Goal: Information Seeking & Learning: Learn about a topic

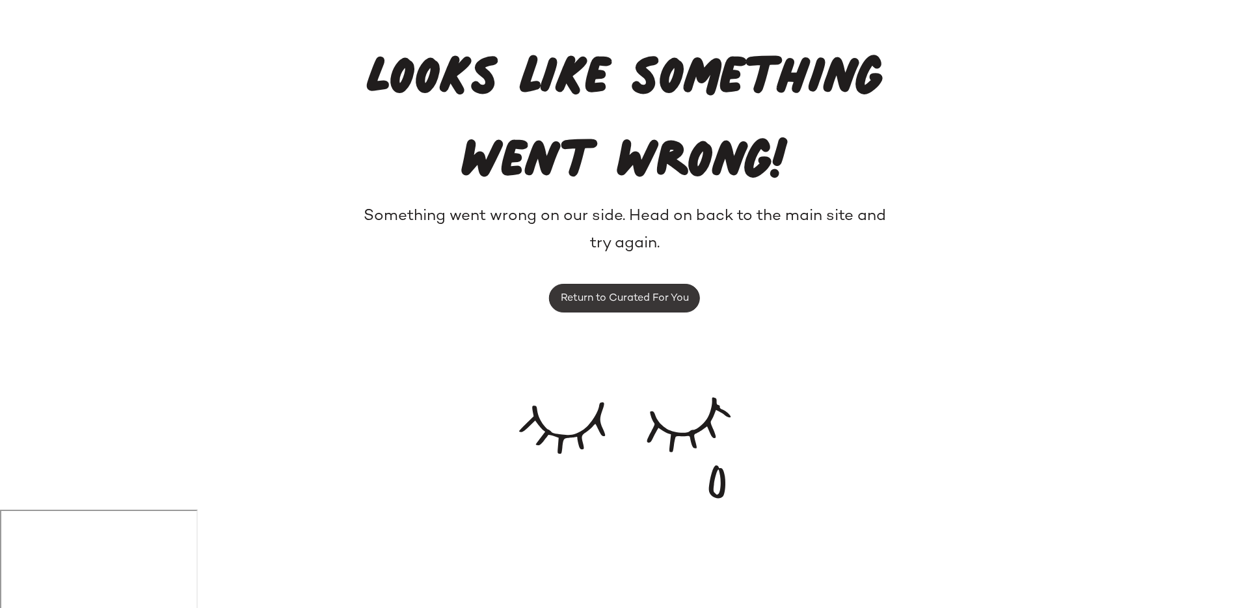
click at [605, 294] on span "Return to Curated For You" at bounding box center [624, 298] width 129 height 12
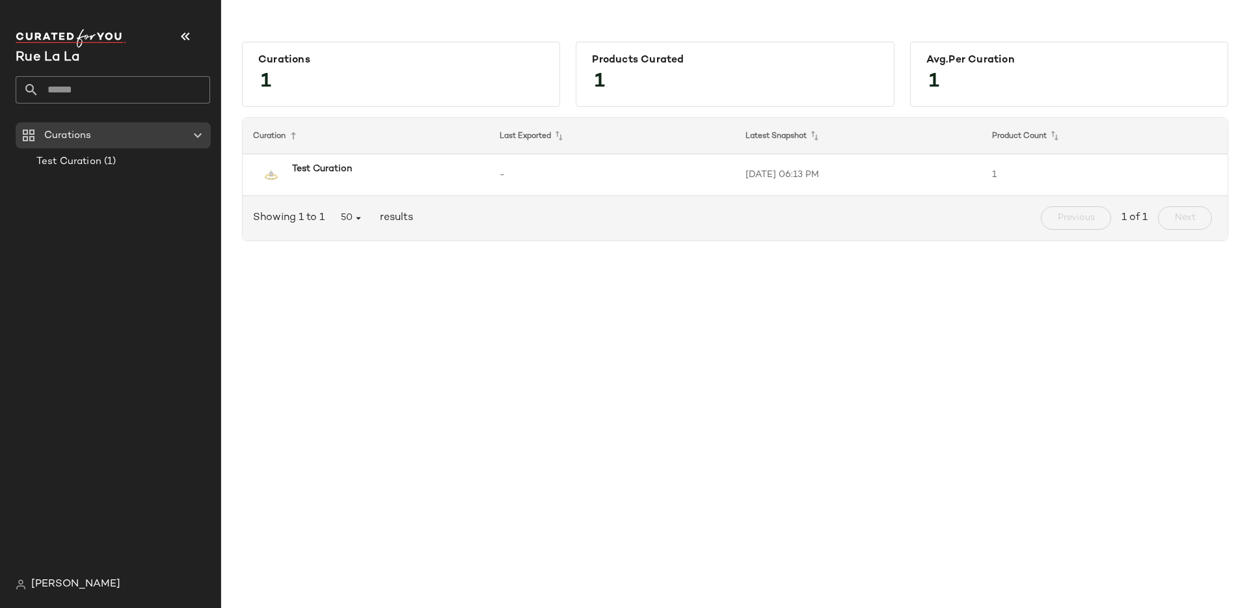
click at [83, 575] on div "[PERSON_NAME]" at bounding box center [118, 584] width 205 height 26
click at [81, 584] on span "[PERSON_NAME]" at bounding box center [75, 585] width 89 height 16
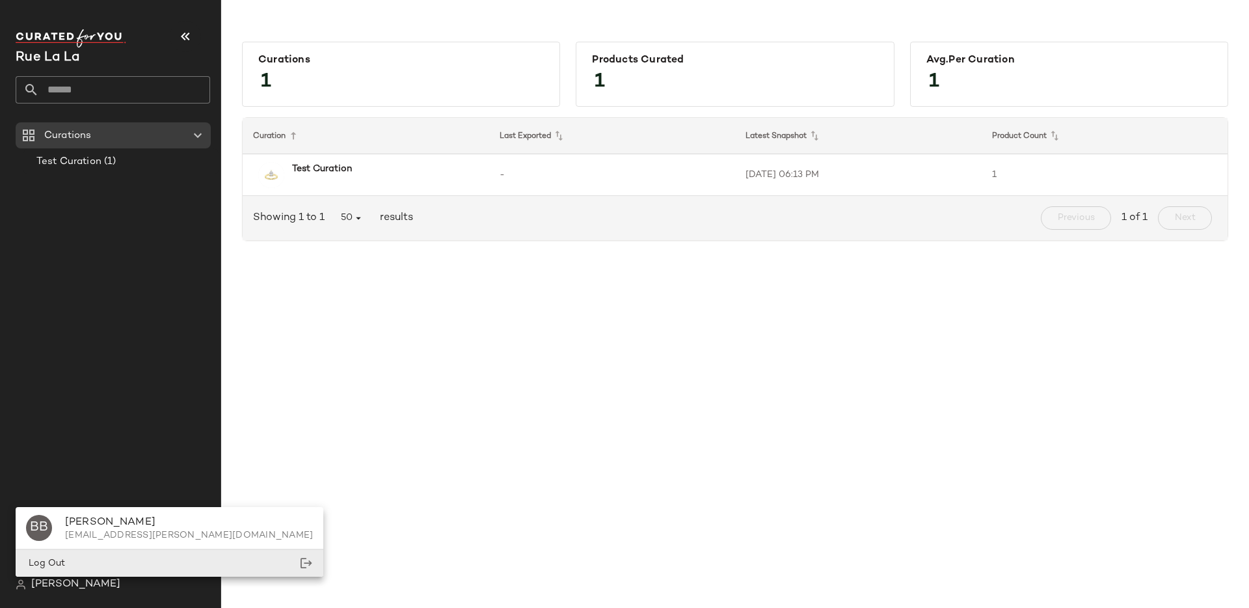
click at [93, 557] on div "Log Out" at bounding box center [170, 563] width 308 height 27
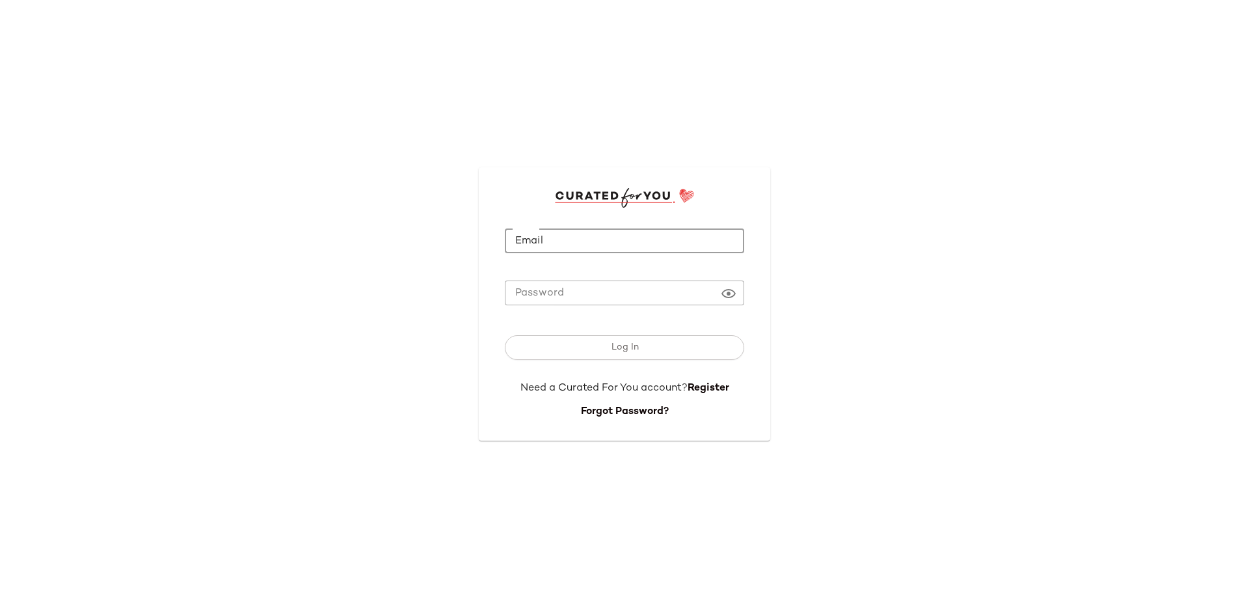
click at [537, 236] on input "Email" at bounding box center [624, 240] width 239 height 25
type input "**********"
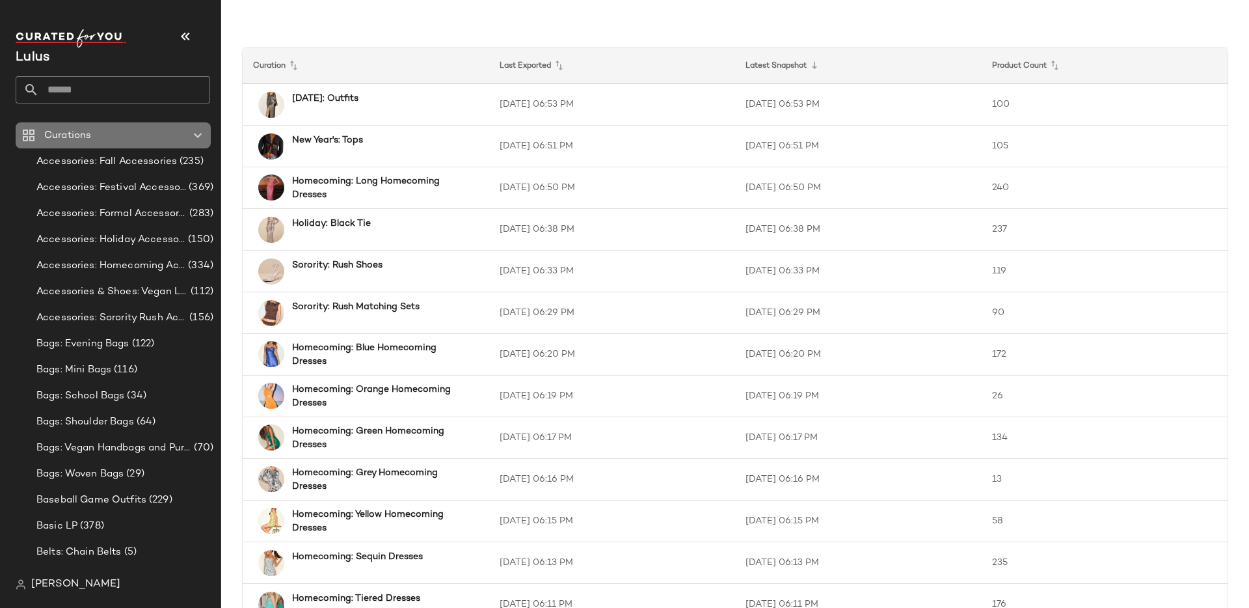
click at [198, 137] on icon at bounding box center [198, 136] width 16 height 16
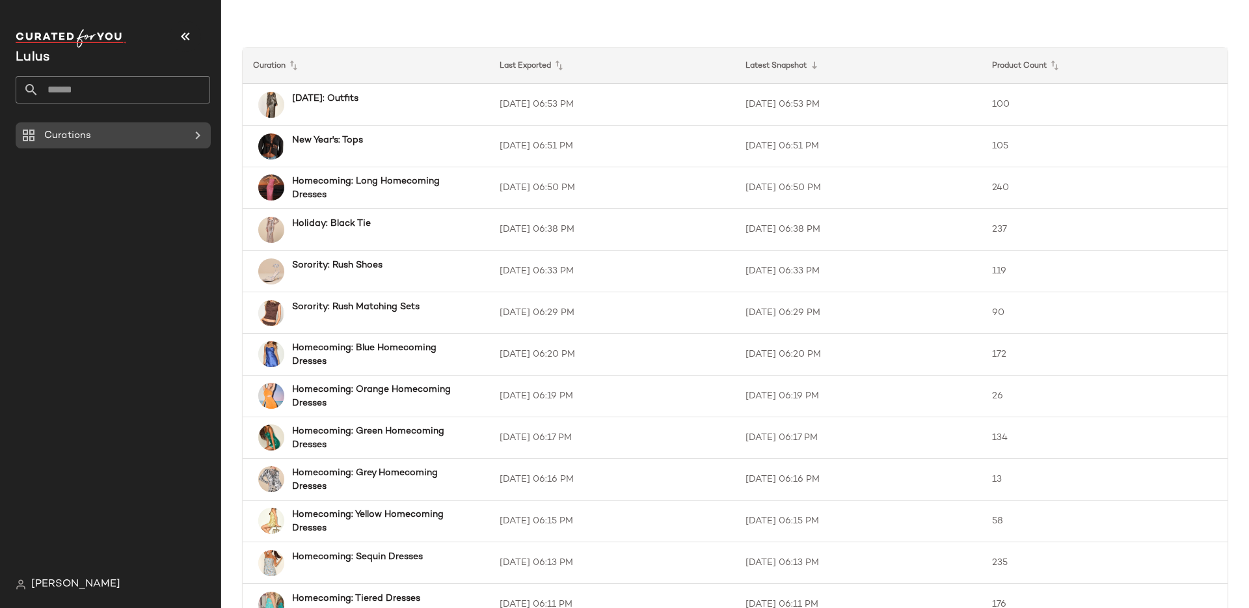
click at [198, 137] on icon at bounding box center [198, 136] width 16 height 16
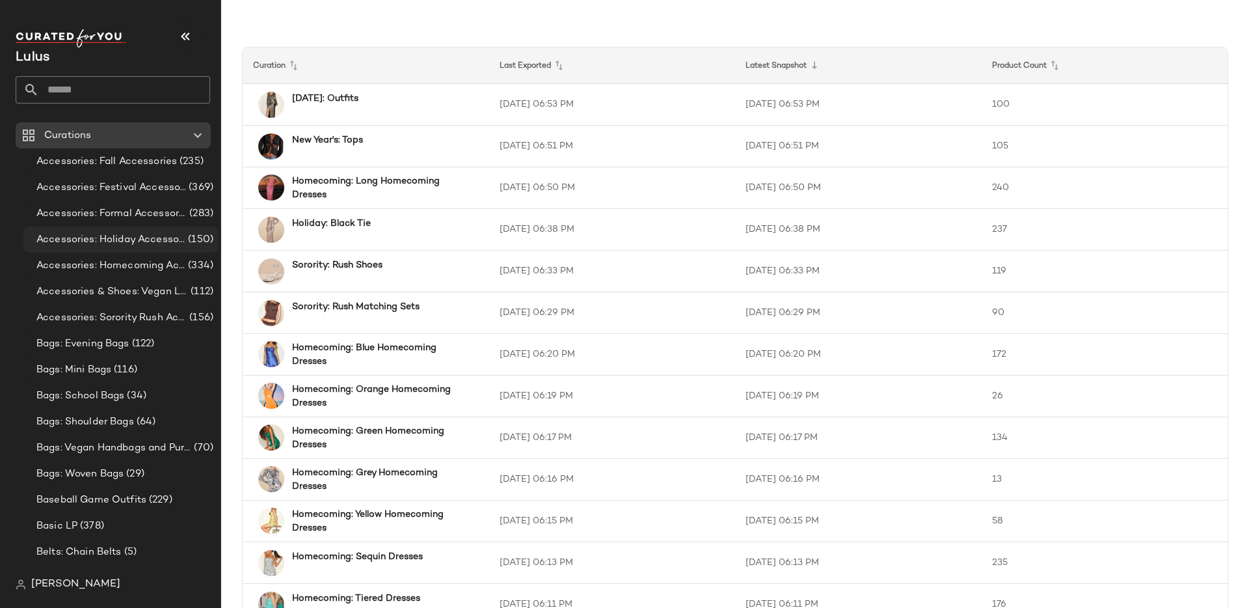
click at [141, 239] on span "Accessories: Holiday Accessories" at bounding box center [110, 239] width 149 height 15
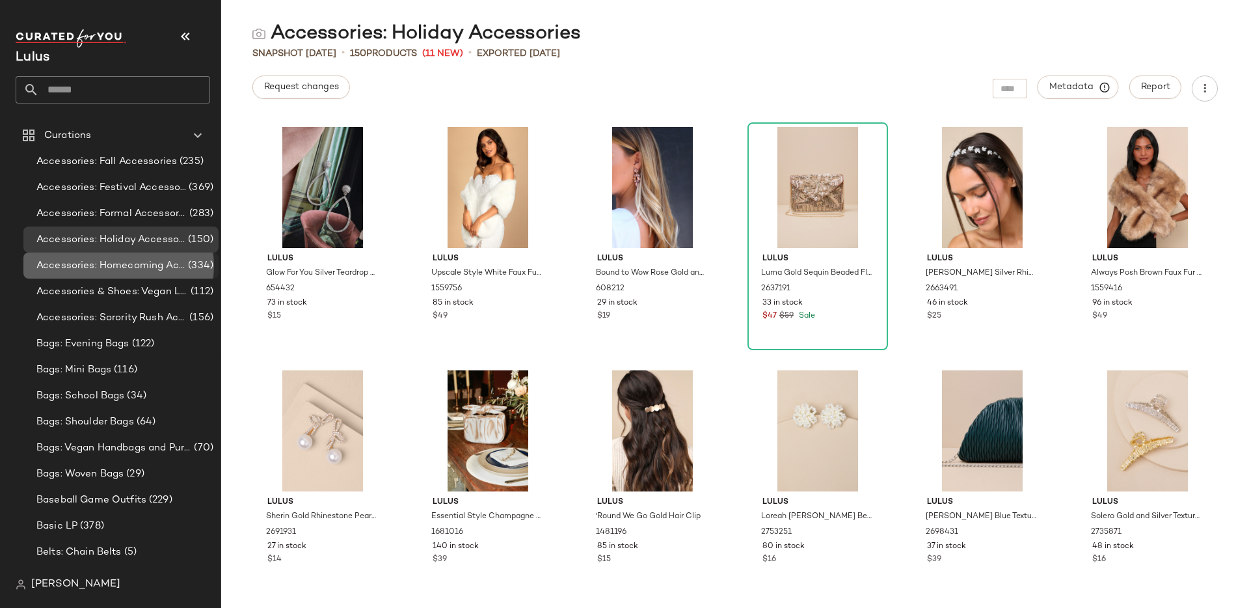
click at [100, 271] on span "Accessories: Homecoming Accessories" at bounding box center [110, 265] width 149 height 15
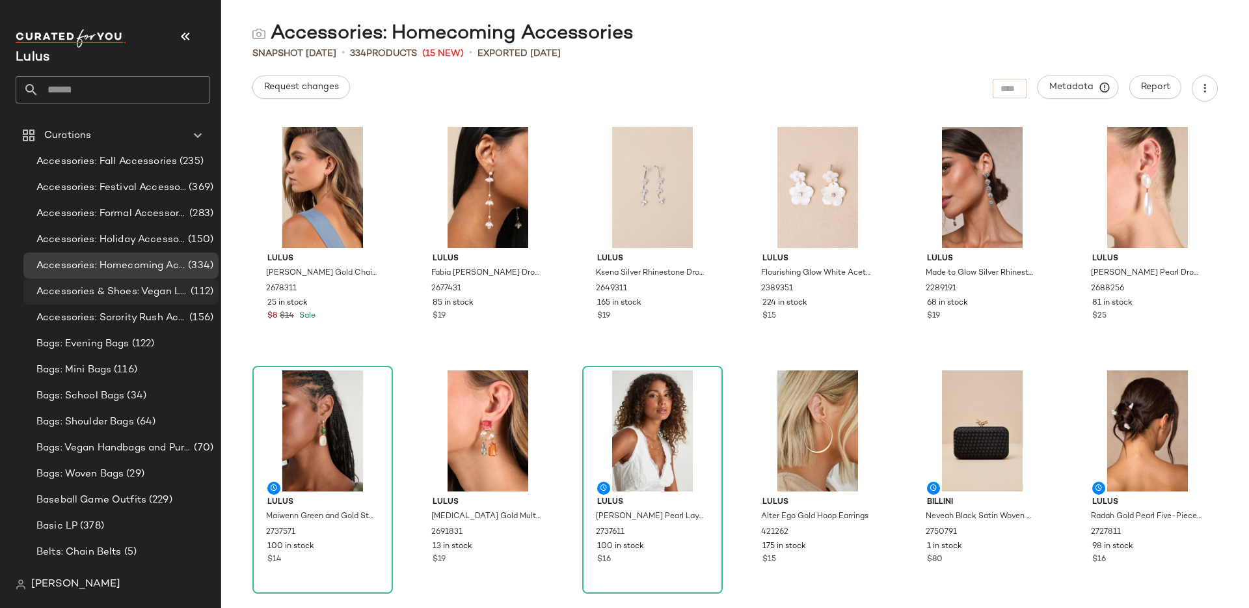
click at [105, 290] on span "Accessories & Shoes: Vegan Leather" at bounding box center [112, 291] width 152 height 15
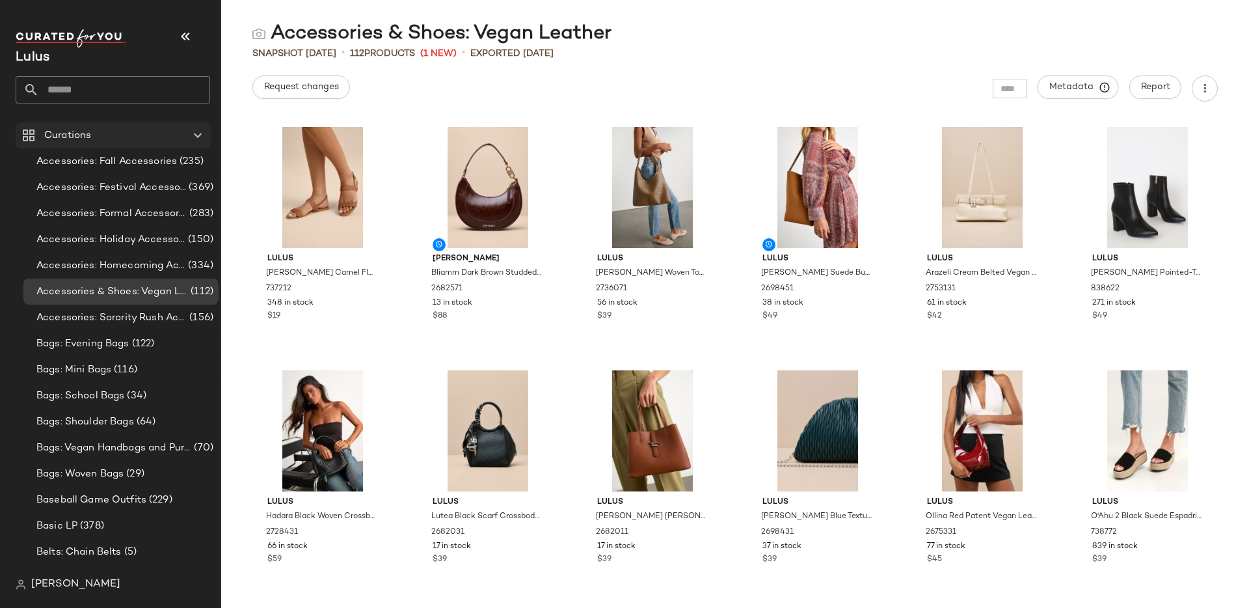
click at [92, 129] on span at bounding box center [92, 135] width 3 height 15
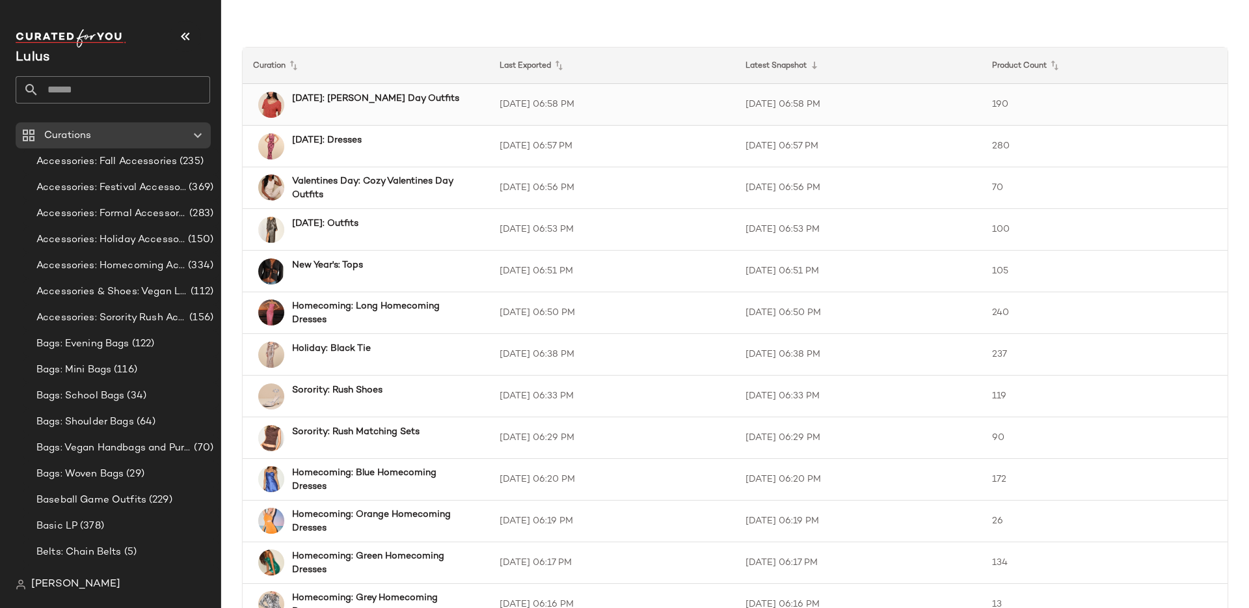
click at [458, 120] on td "Valentine's Day: Galentine's Day Outfits" at bounding box center [366, 105] width 247 height 42
click at [452, 214] on td "New Year's Eve: Outfits" at bounding box center [366, 230] width 247 height 42
click at [434, 303] on b "Homecoming: Long Homecoming Dresses" at bounding box center [379, 312] width 174 height 27
click at [425, 382] on td "Sorority: Rush Shoes" at bounding box center [366, 396] width 247 height 42
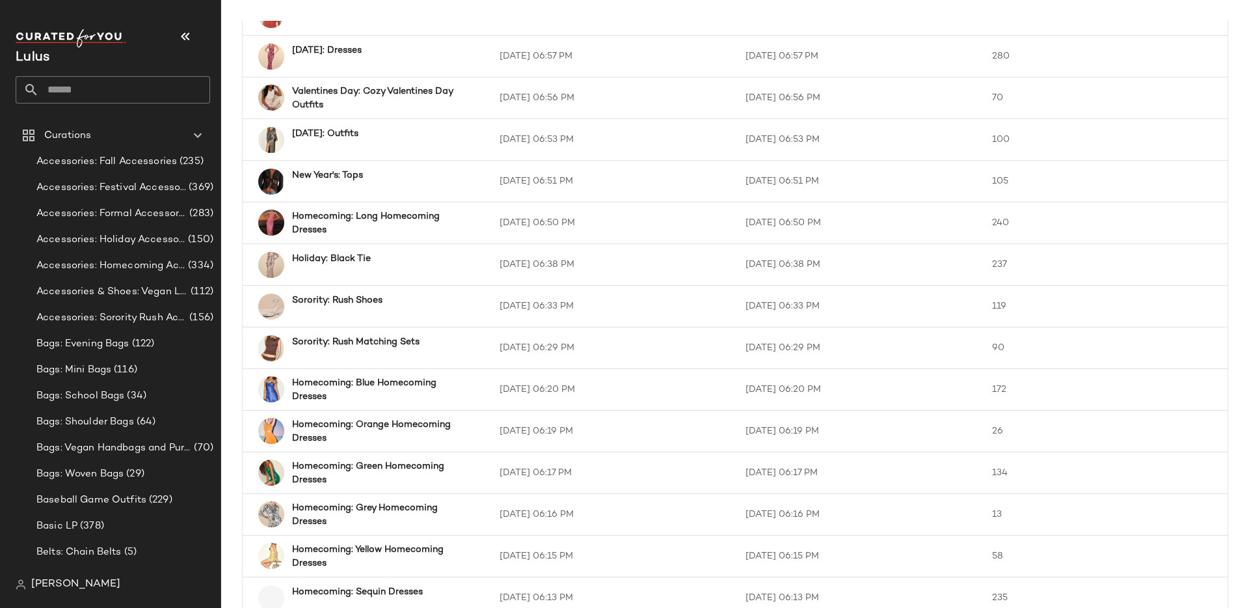
scroll to position [98, 0]
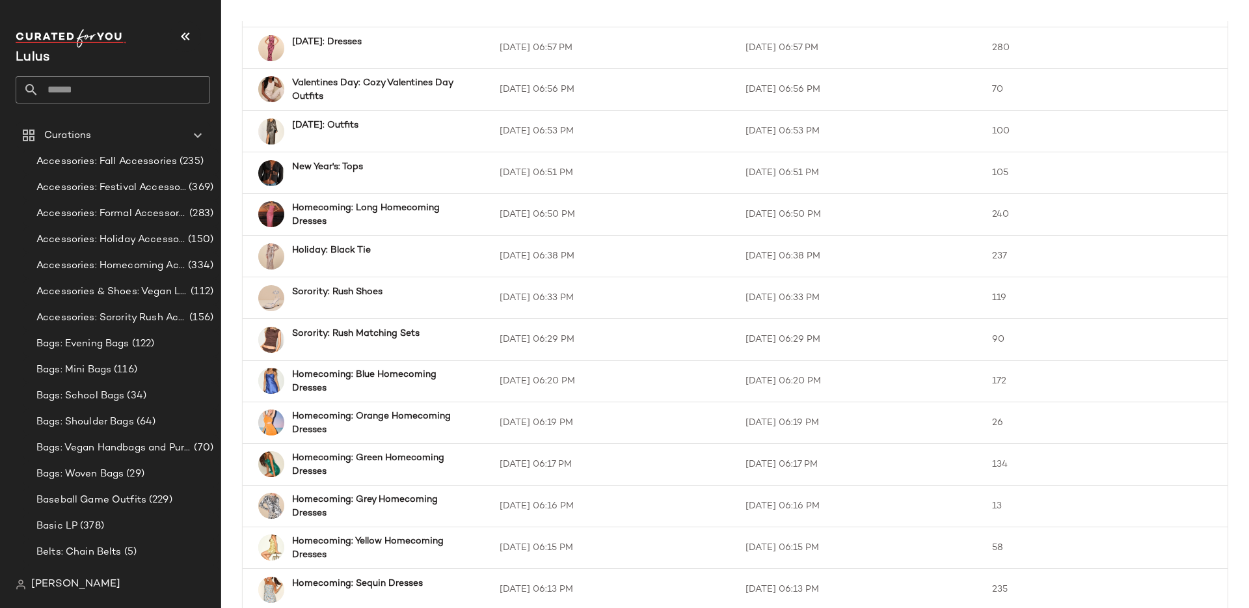
click at [424, 382] on b "Homecoming: Blue Homecoming Dresses" at bounding box center [379, 381] width 174 height 27
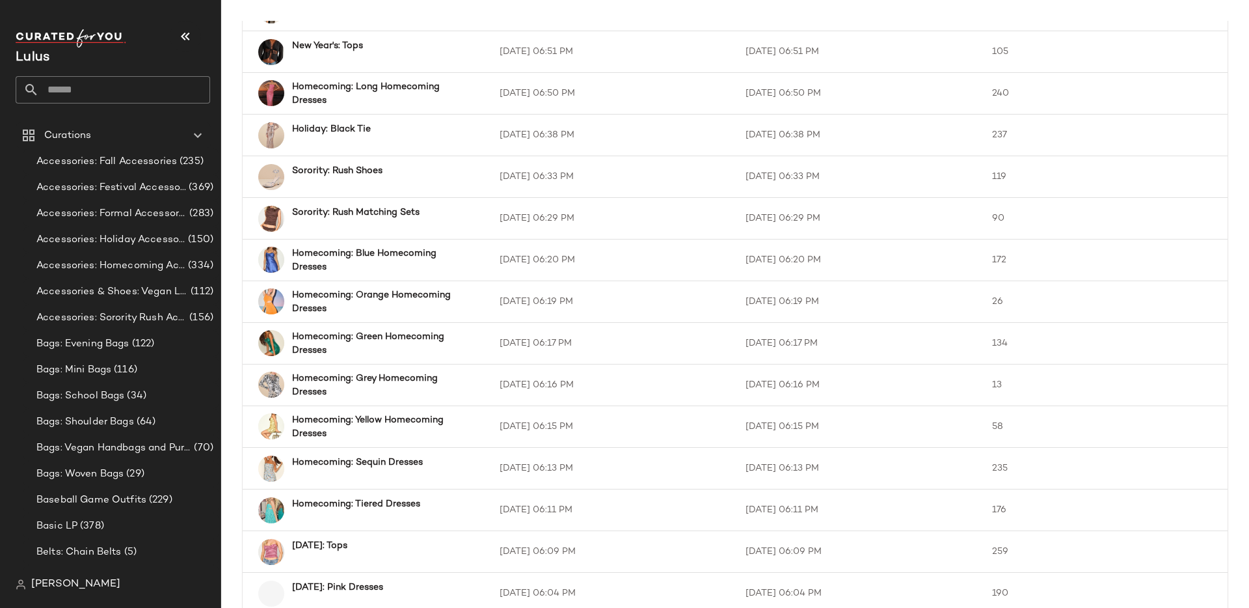
scroll to position [226, 0]
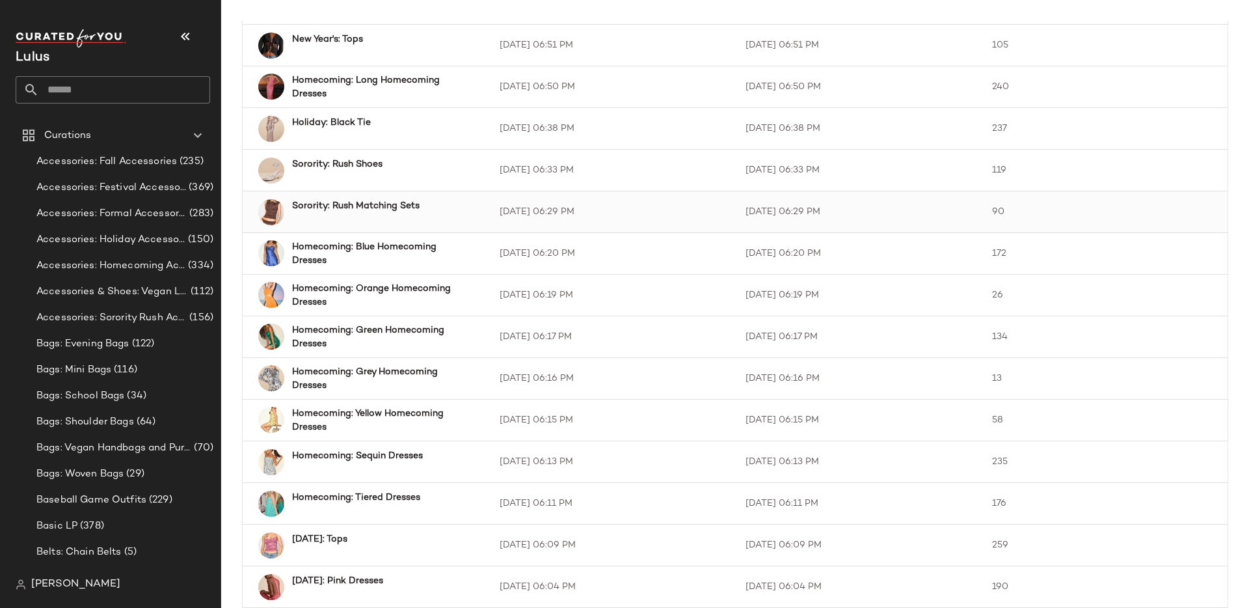
click at [376, 208] on b "Sorority: Rush Matching Sets" at bounding box center [356, 206] width 128 height 14
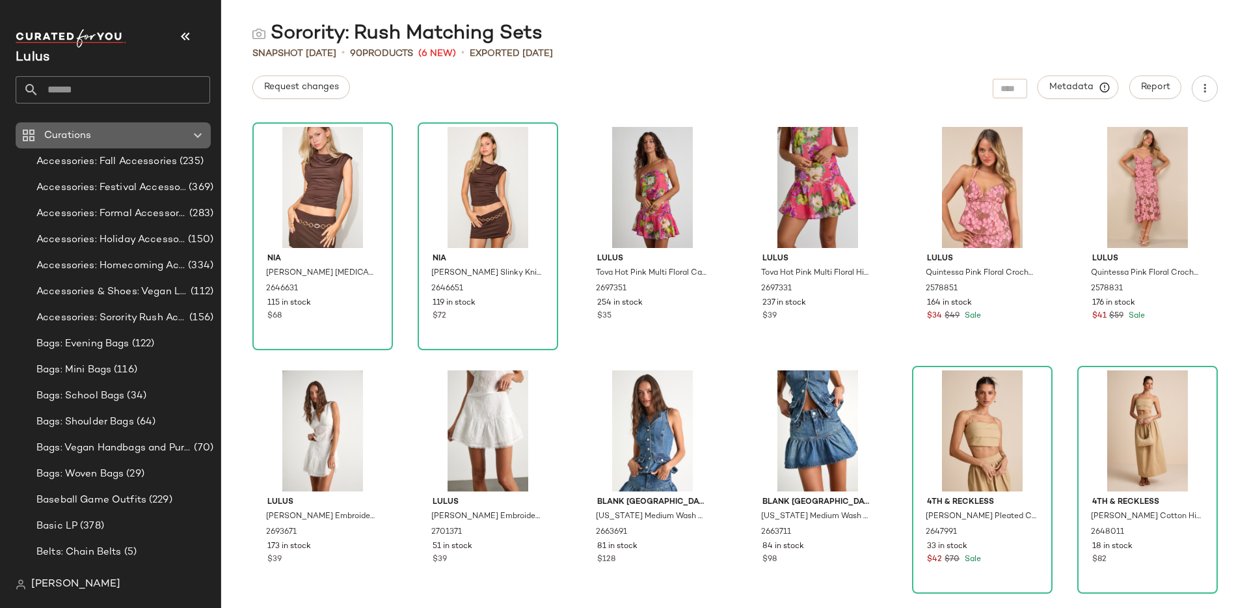
click at [89, 136] on span "Curations" at bounding box center [67, 135] width 47 height 15
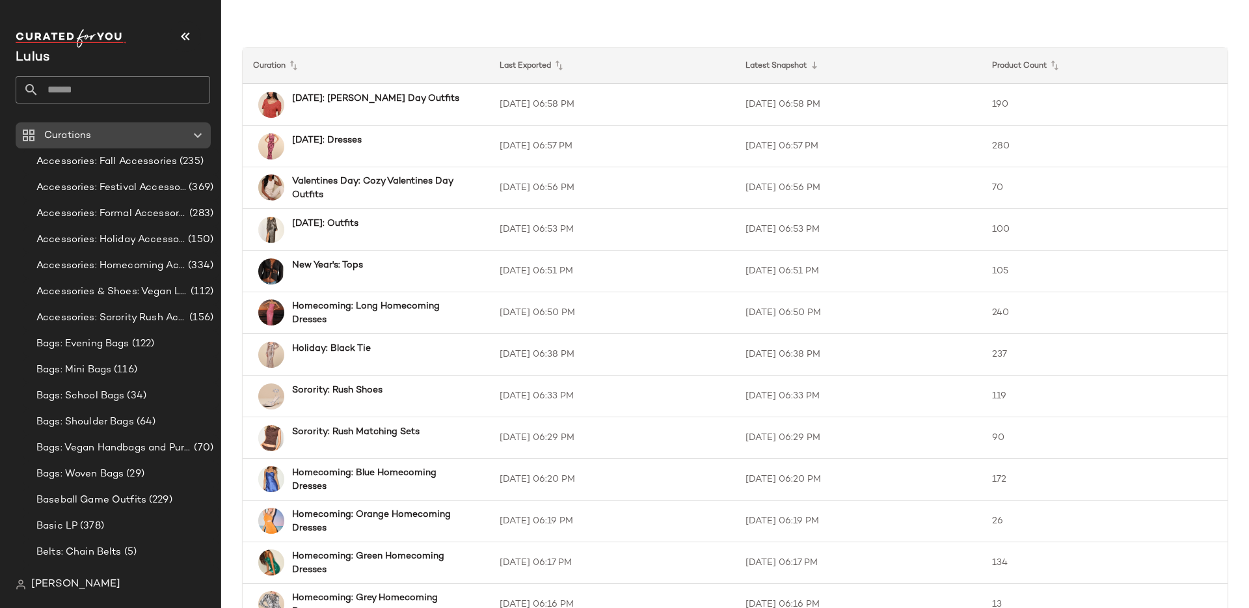
click at [200, 132] on icon at bounding box center [198, 136] width 16 height 16
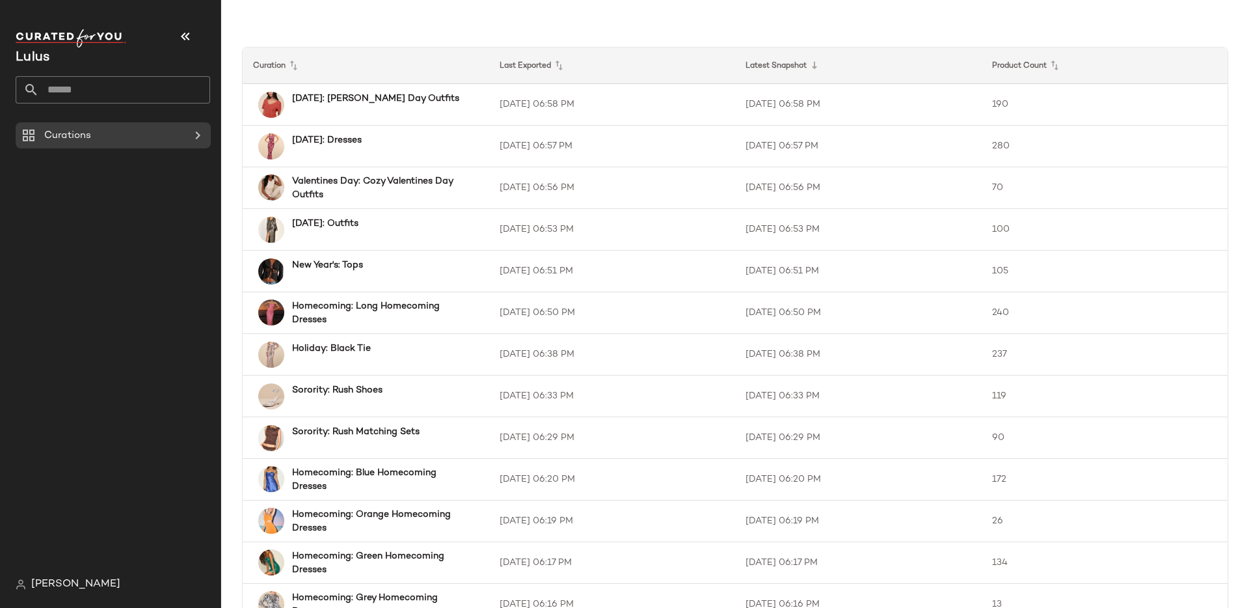
click at [163, 222] on div "Curations" at bounding box center [118, 346] width 205 height 449
click at [186, 124] on Curations "Curations" at bounding box center [113, 135] width 195 height 26
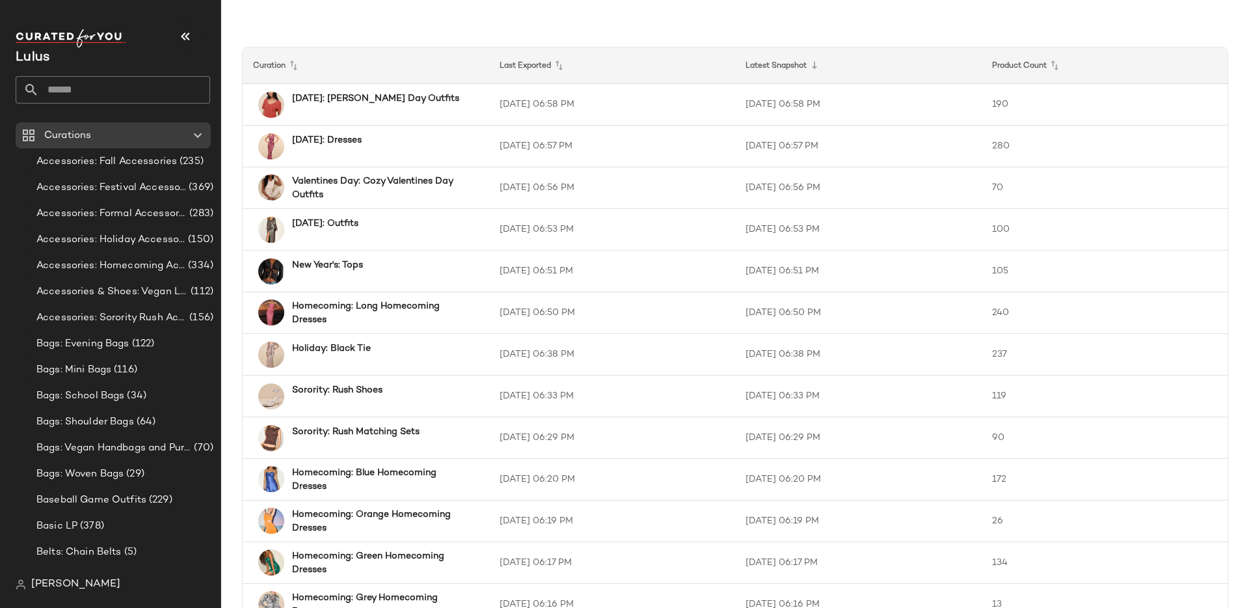
click at [110, 593] on div "[PERSON_NAME]" at bounding box center [118, 584] width 205 height 26
click at [94, 583] on span "[PERSON_NAME]" at bounding box center [75, 585] width 89 height 16
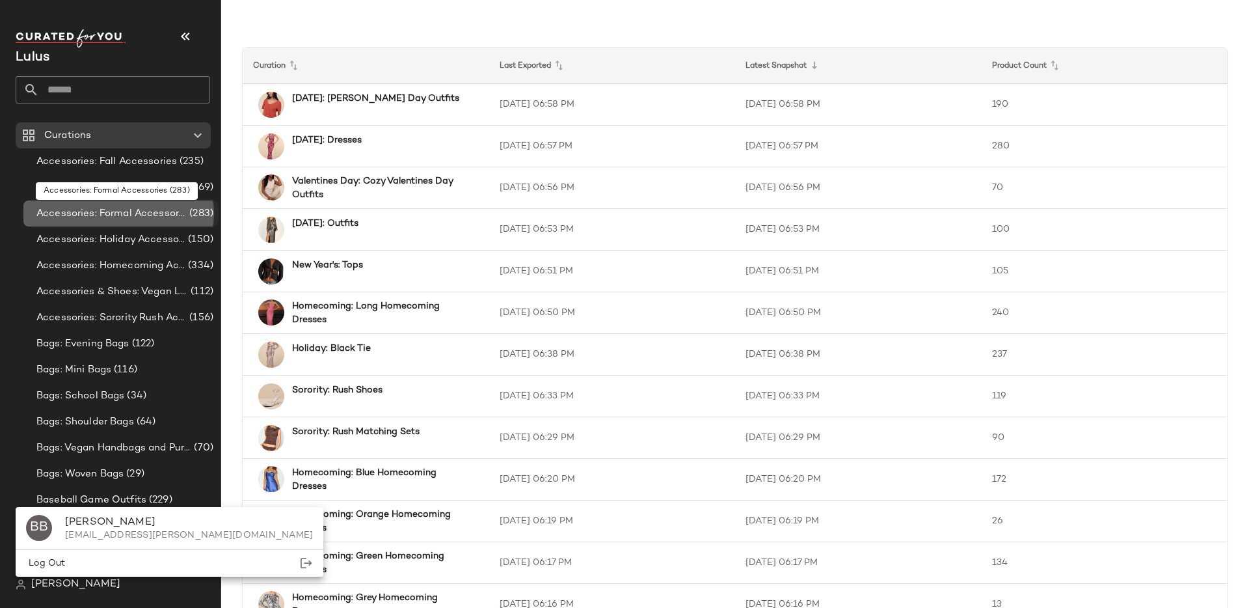
click at [108, 208] on span "Accessories: Formal Accessories" at bounding box center [111, 213] width 150 height 15
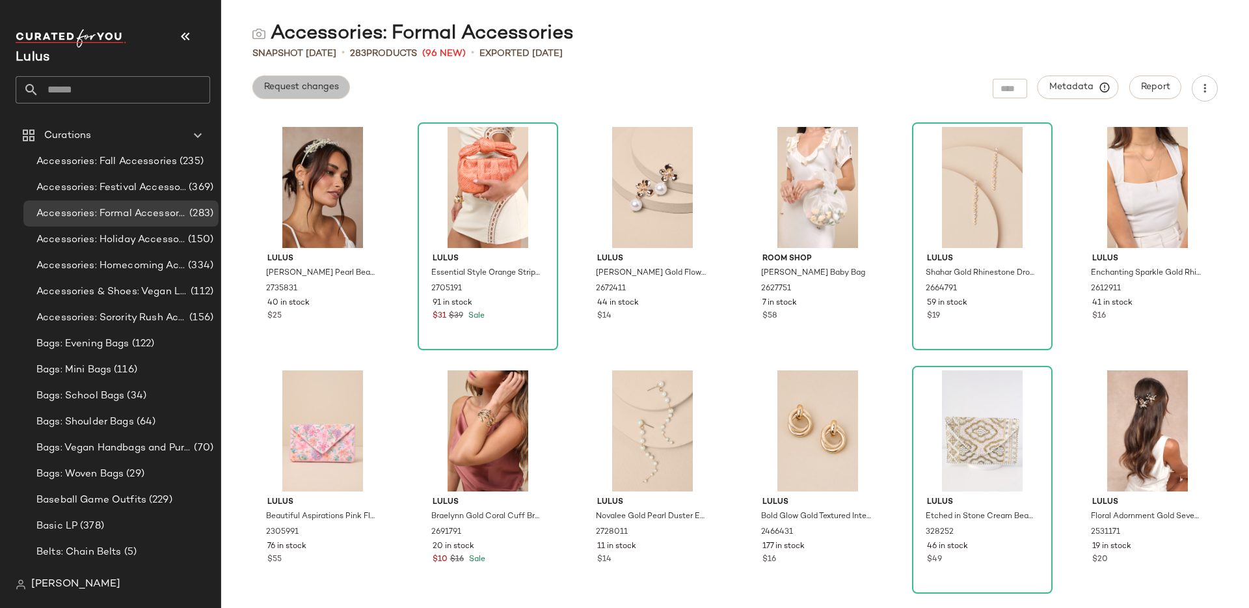
click at [292, 92] on span "Request changes" at bounding box center [301, 87] width 75 height 10
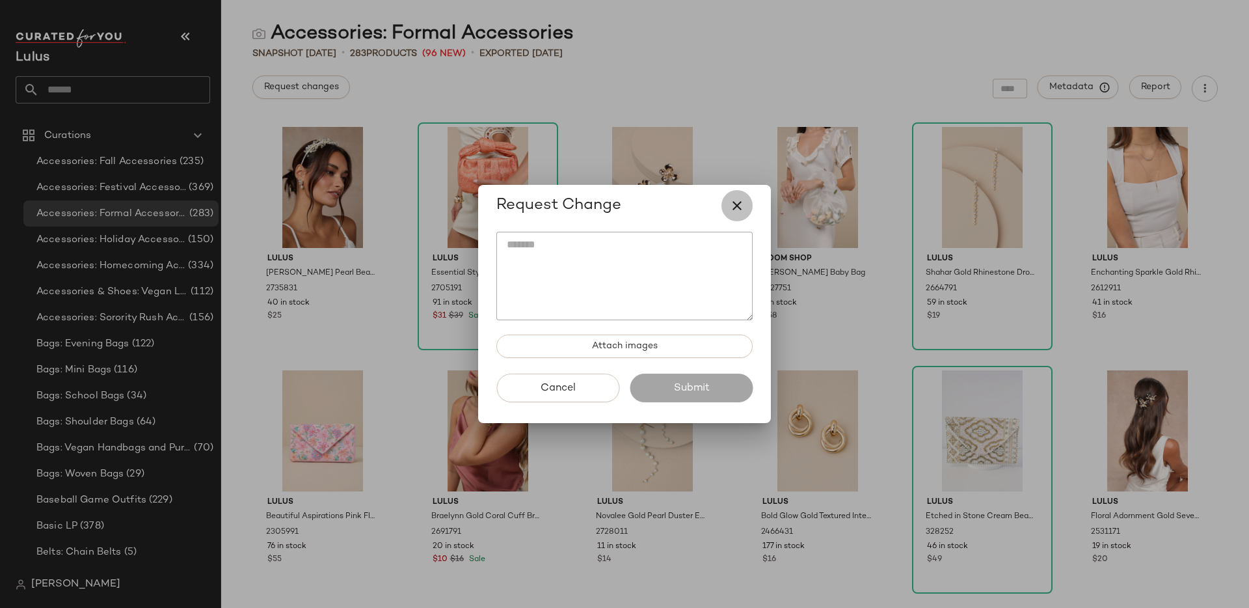
click at [740, 211] on icon "button" at bounding box center [737, 206] width 16 height 16
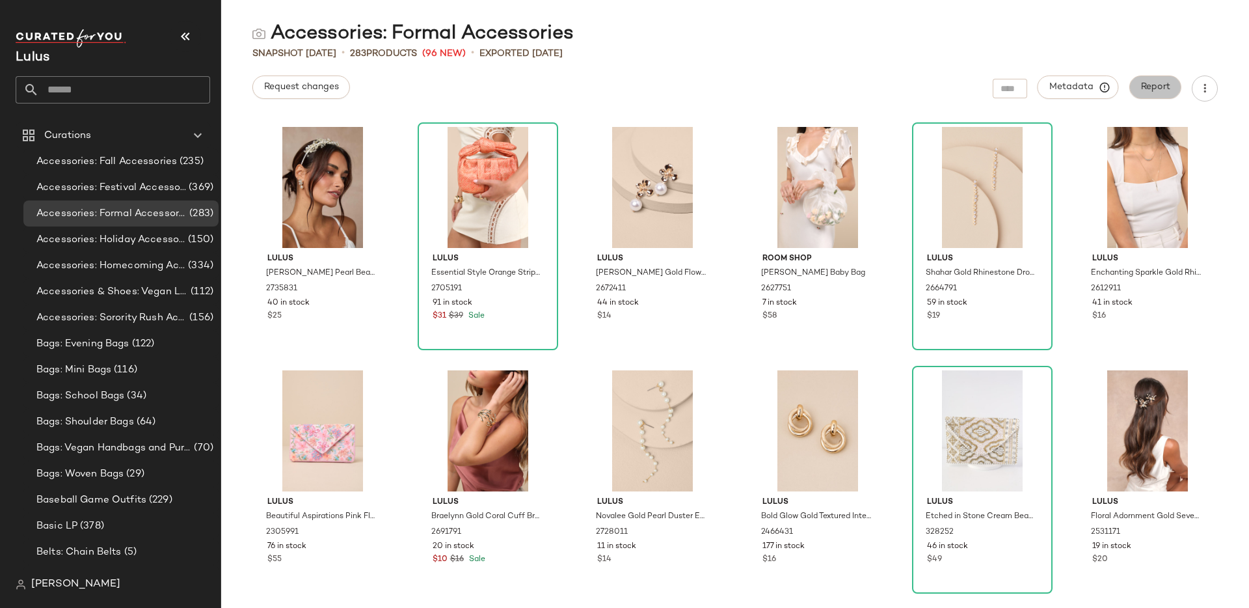
click at [1146, 98] on button "Report" at bounding box center [1156, 86] width 52 height 23
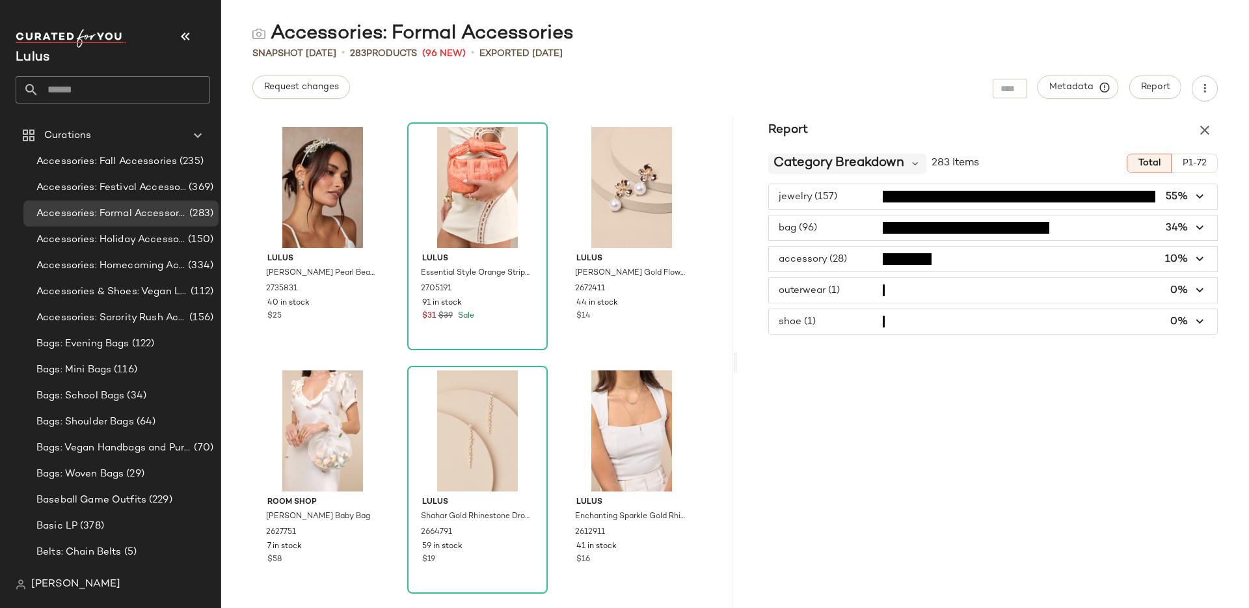
click at [865, 165] on span "Category Breakdown" at bounding box center [839, 164] width 131 height 20
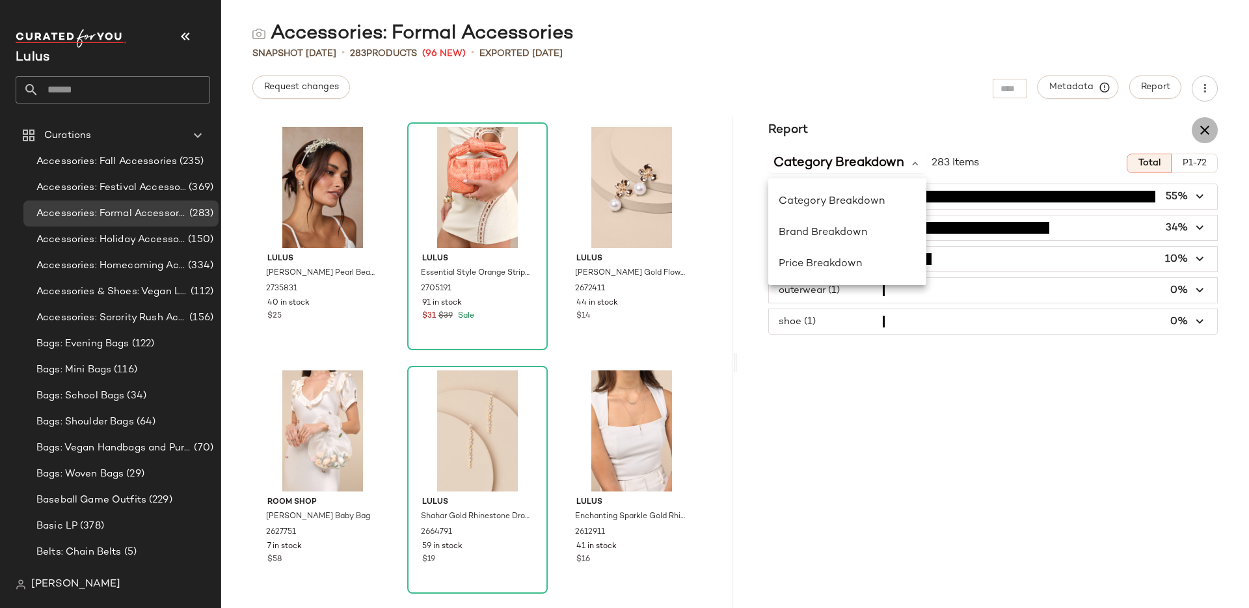
click at [1205, 119] on button "button" at bounding box center [1205, 130] width 26 height 26
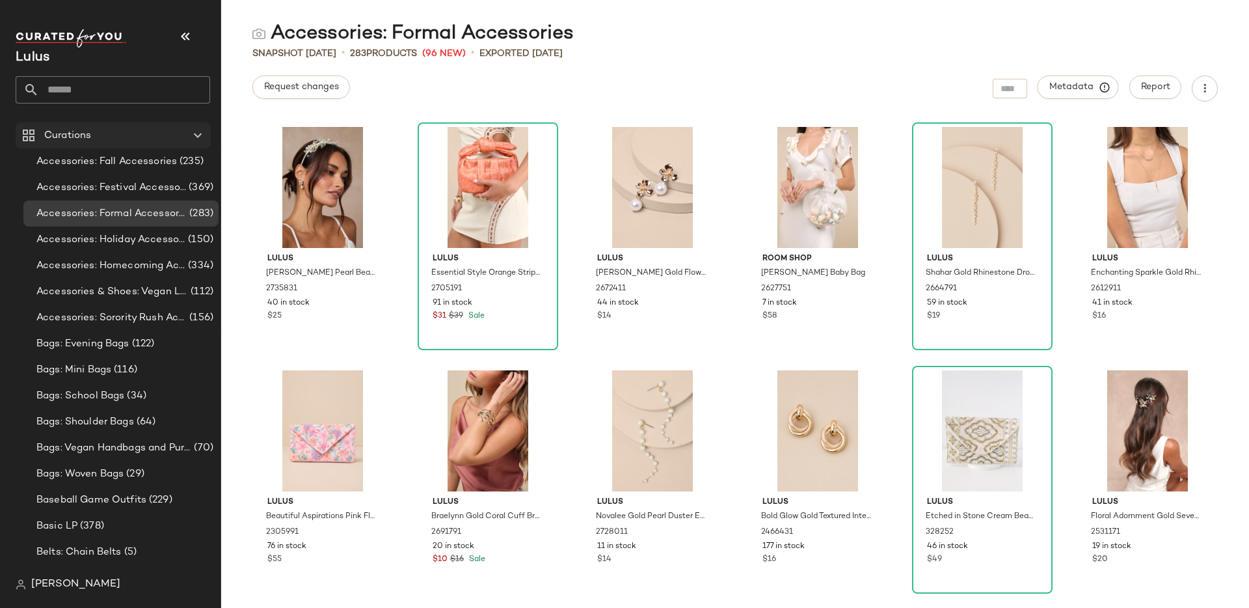
click at [140, 143] on Curations "Curations" at bounding box center [113, 135] width 195 height 26
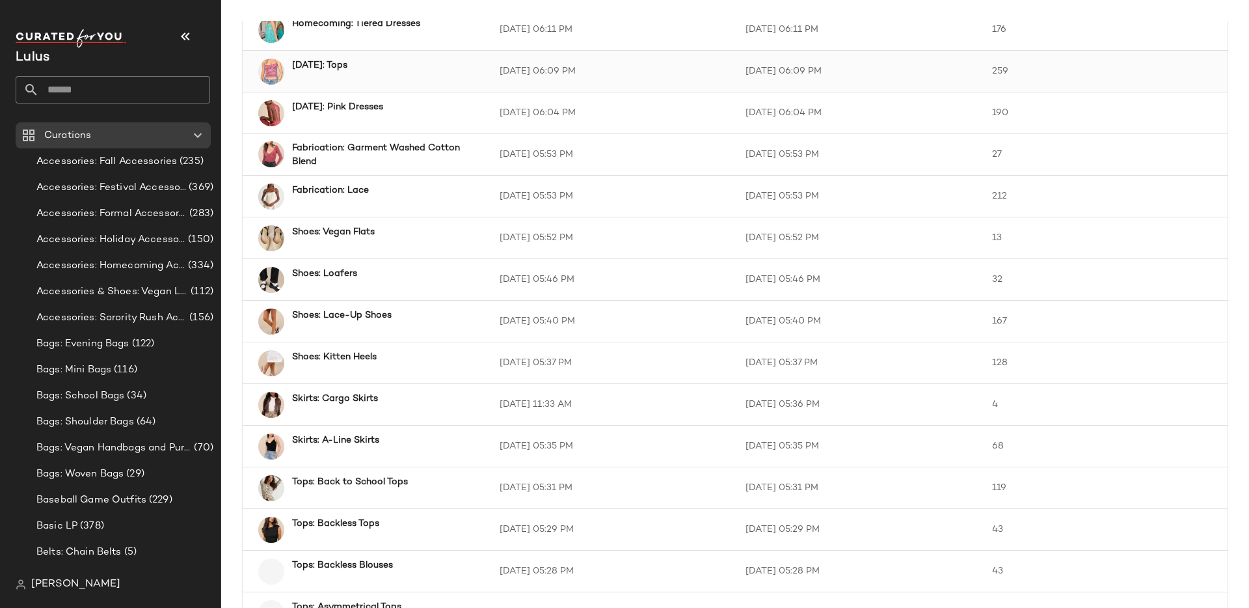
scroll to position [703, 0]
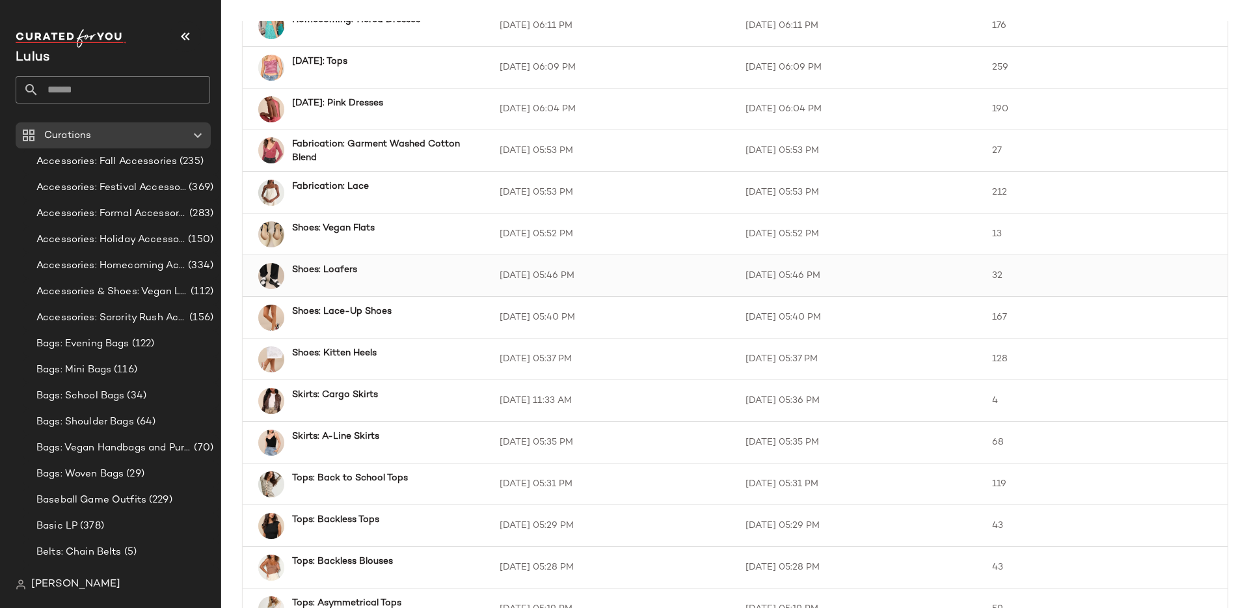
click at [509, 276] on td "8/19/25, 05:46 PM" at bounding box center [612, 276] width 247 height 42
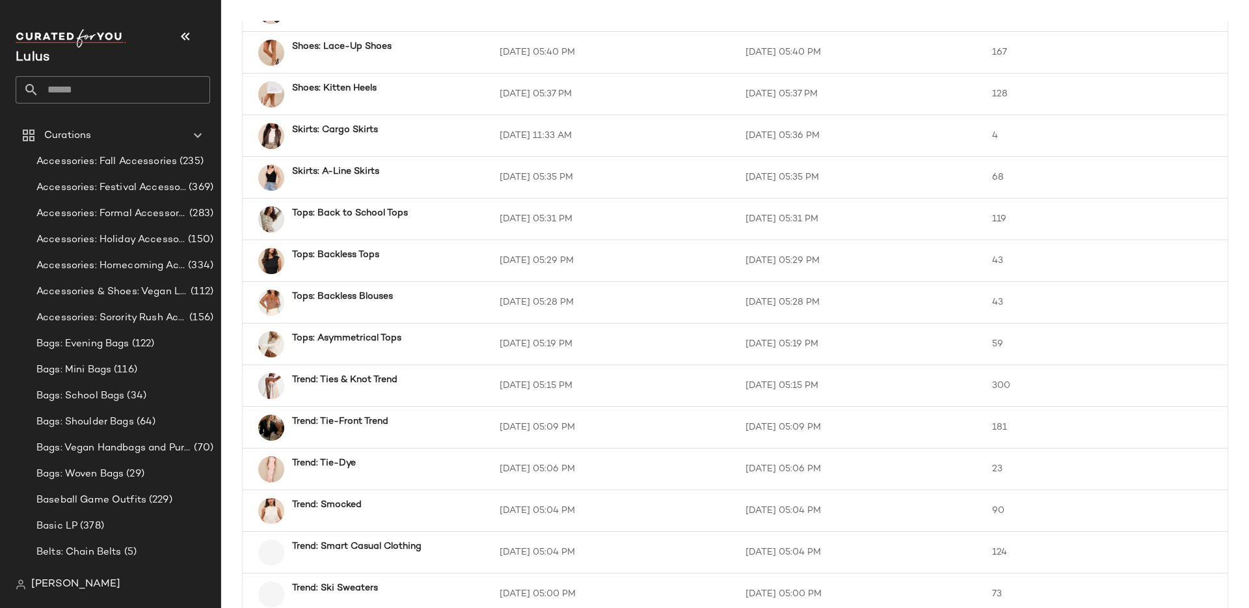
scroll to position [970, 0]
click at [467, 421] on div "Trend: Tie-Front Trend" at bounding box center [381, 420] width 179 height 14
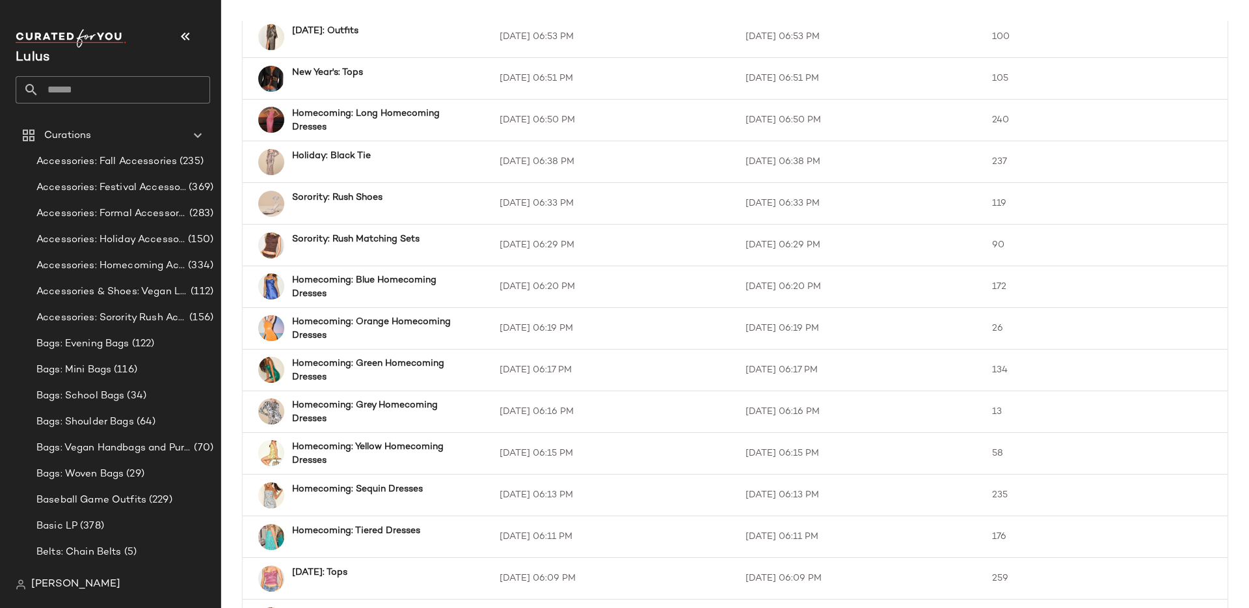
scroll to position [170, 0]
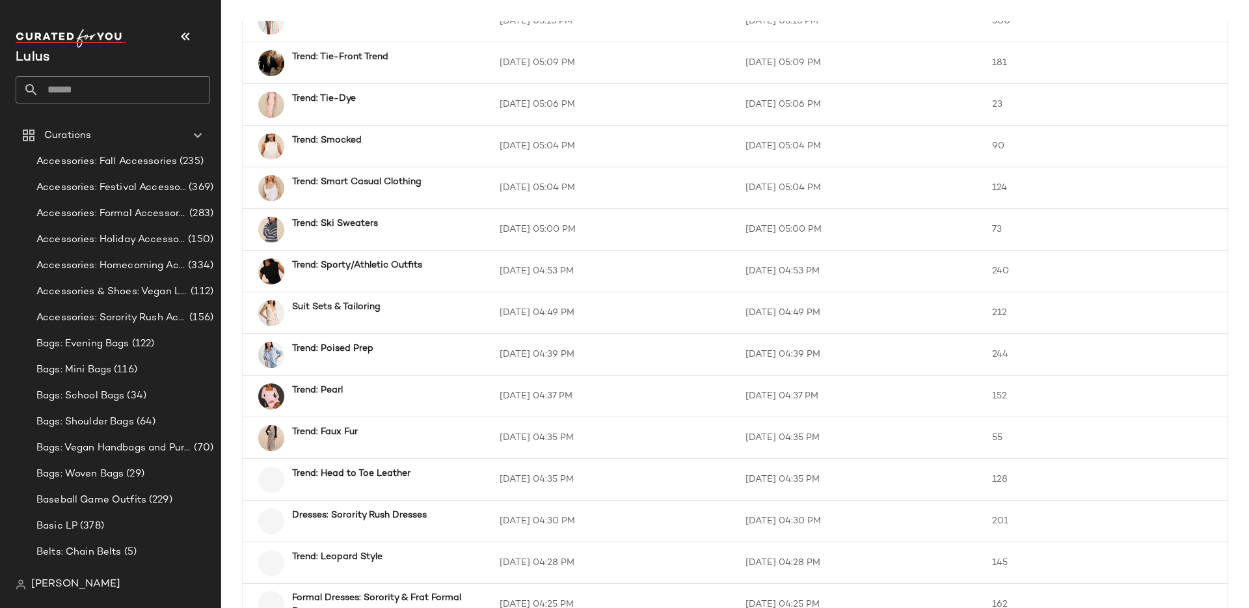
scroll to position [1635, 0]
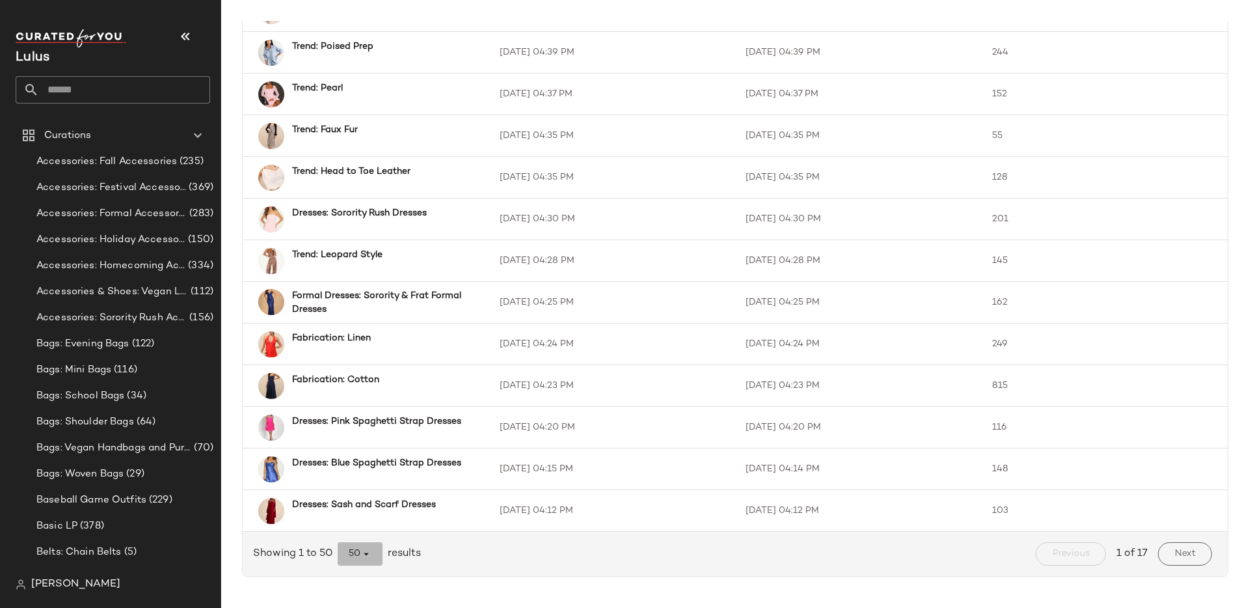
click at [366, 553] on icon "button" at bounding box center [367, 554] width 12 height 12
click at [357, 523] on div "All" at bounding box center [361, 521] width 25 height 16
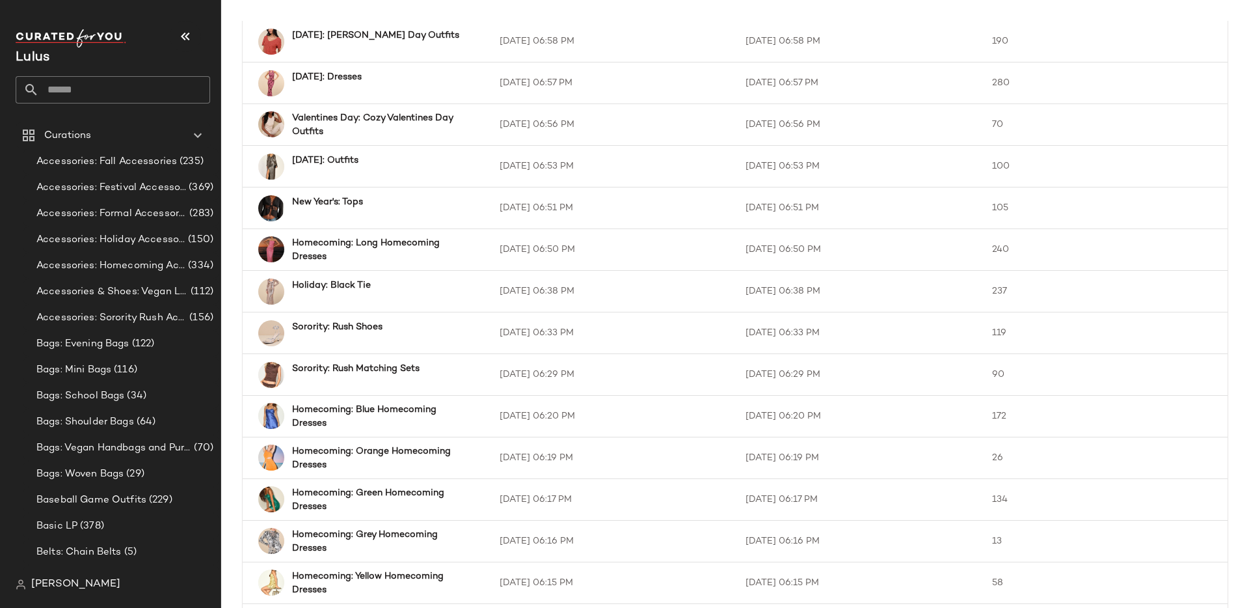
scroll to position [377, 0]
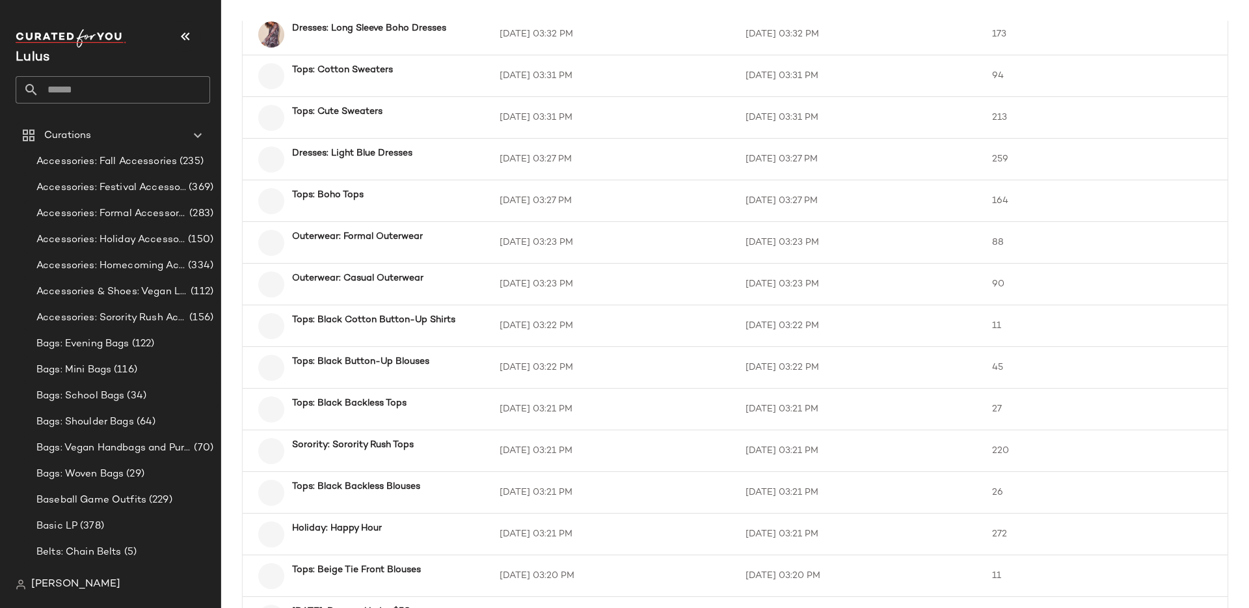
scroll to position [5469, 0]
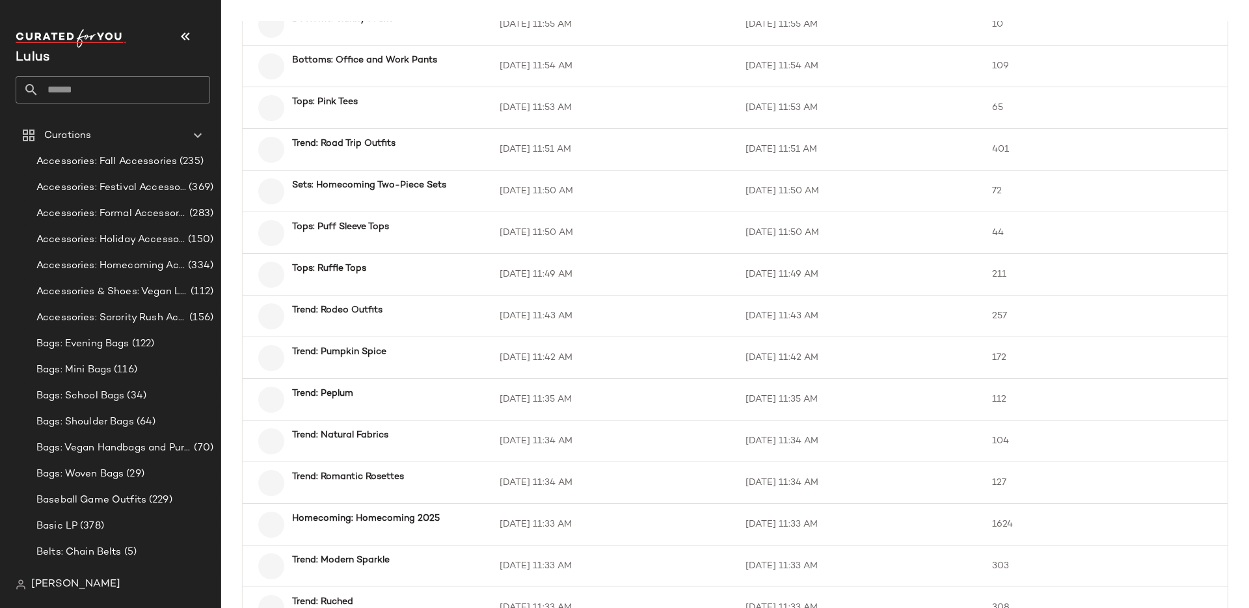
scroll to position [13459, 0]
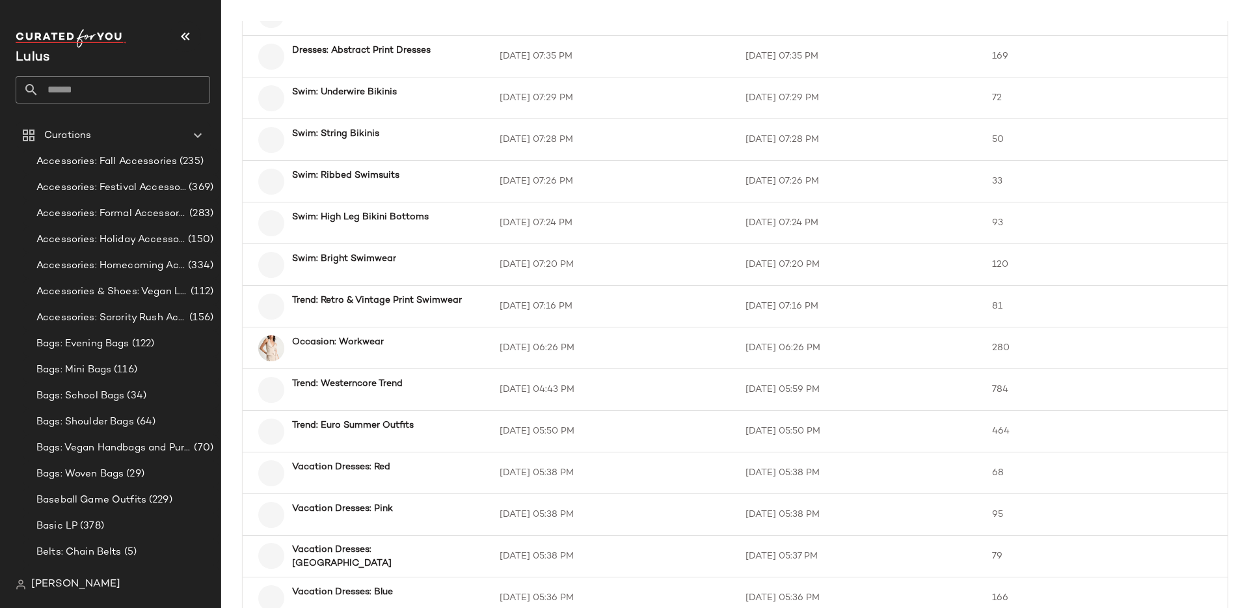
scroll to position [15307, 0]
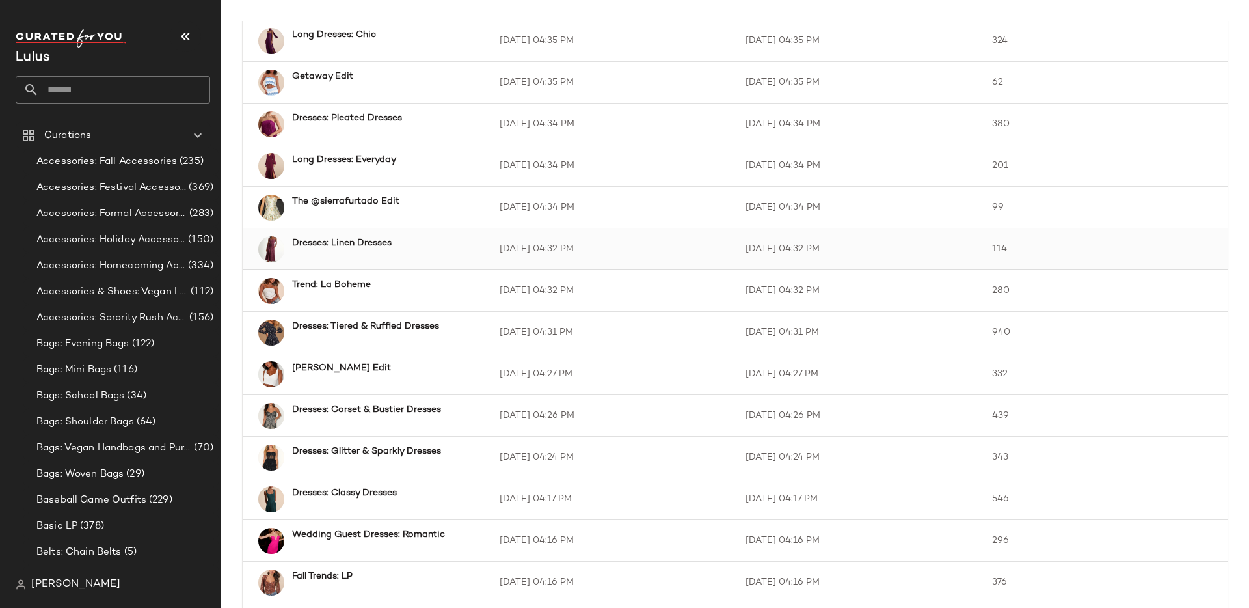
click at [373, 247] on b "Dresses: Linen Dresses" at bounding box center [342, 243] width 100 height 14
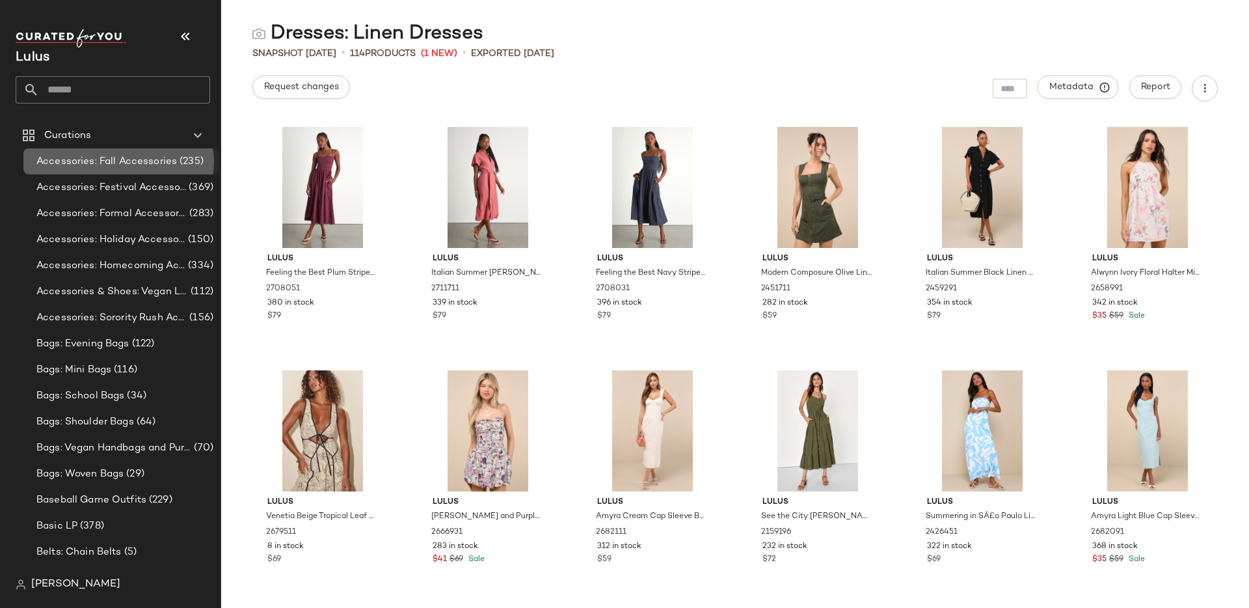
click at [84, 165] on span "Accessories: Fall Accessories" at bounding box center [106, 161] width 141 height 15
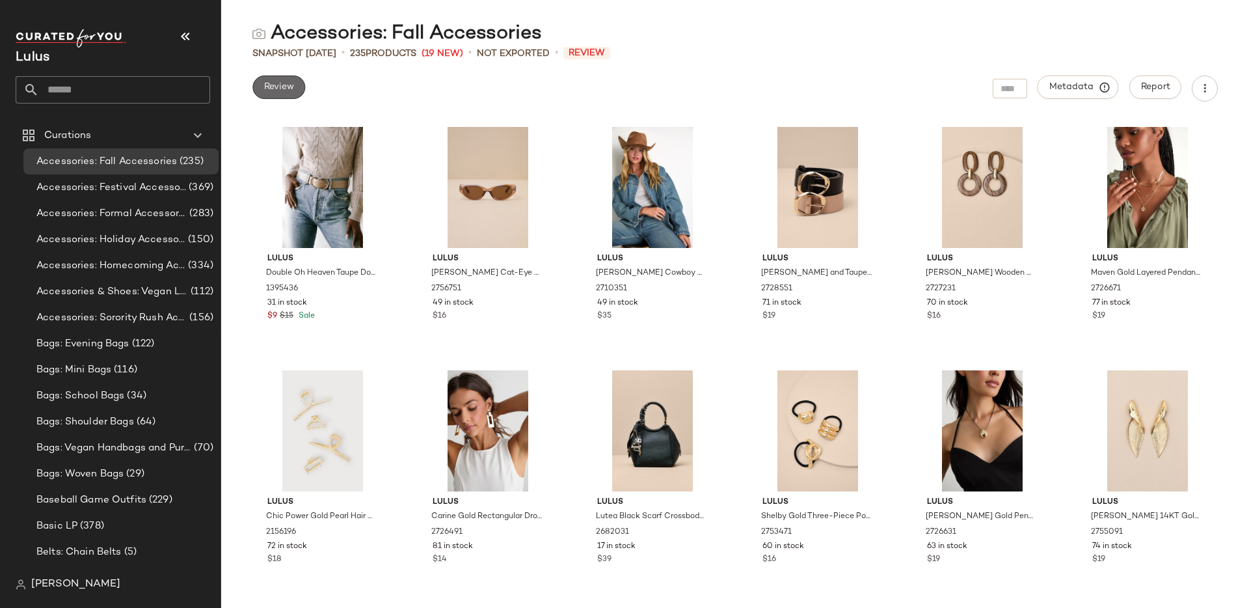
click at [271, 84] on span "Review" at bounding box center [279, 87] width 31 height 10
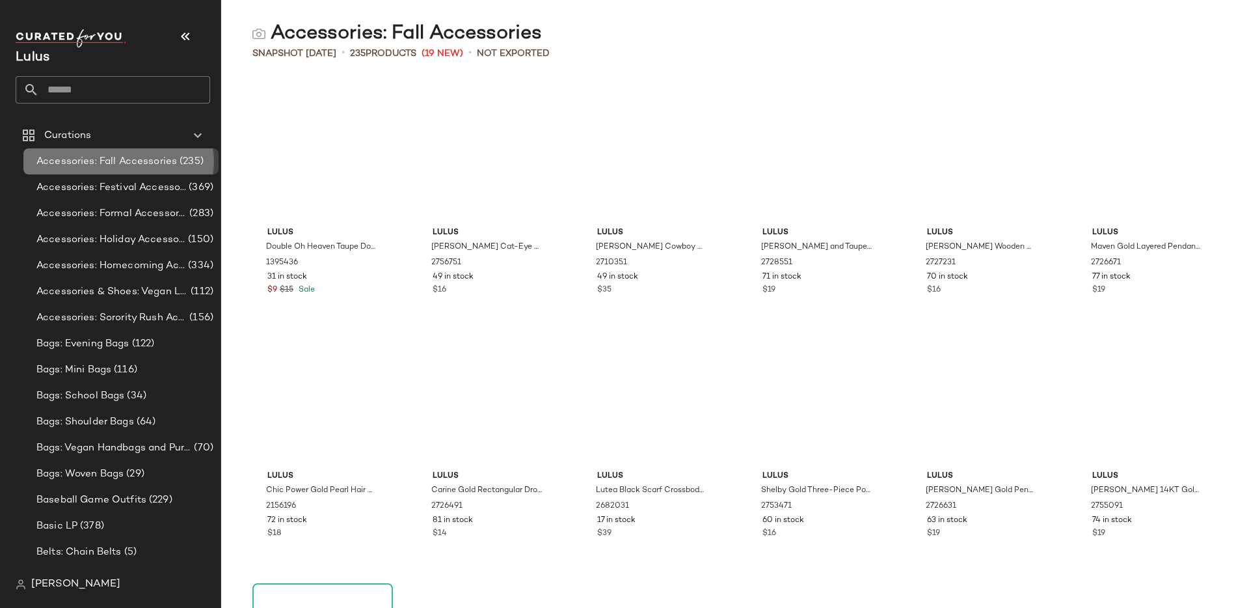
click at [72, 154] on span "Accessories: Fall Accessories" at bounding box center [106, 161] width 141 height 15
